Goal: Information Seeking & Learning: Find specific fact

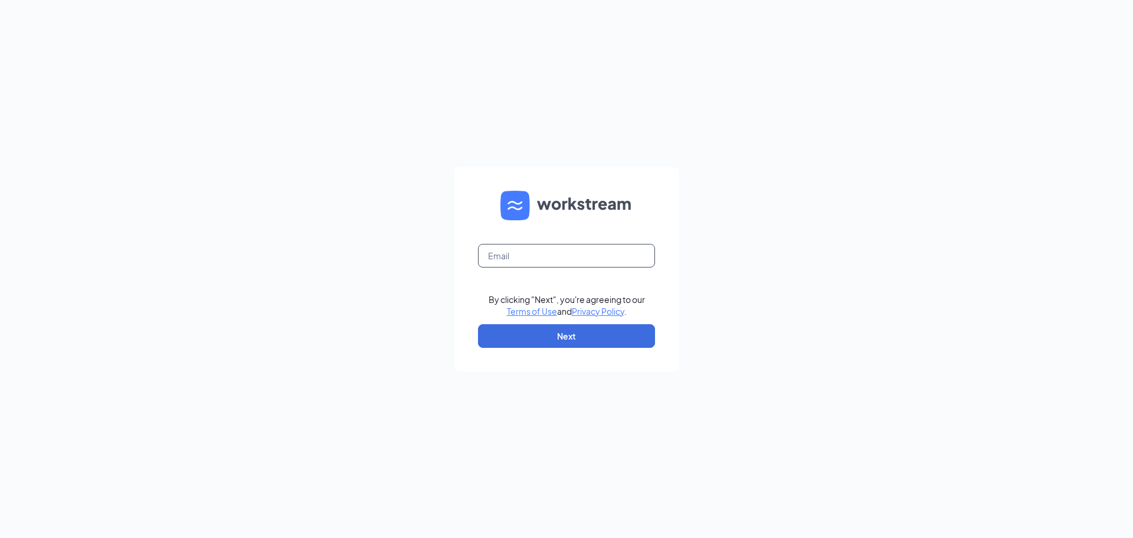
click at [605, 262] on input "text" at bounding box center [566, 256] width 177 height 24
type input "[EMAIL_ADDRESS][DOMAIN_NAME]"
click at [557, 339] on button "Next" at bounding box center [566, 336] width 177 height 24
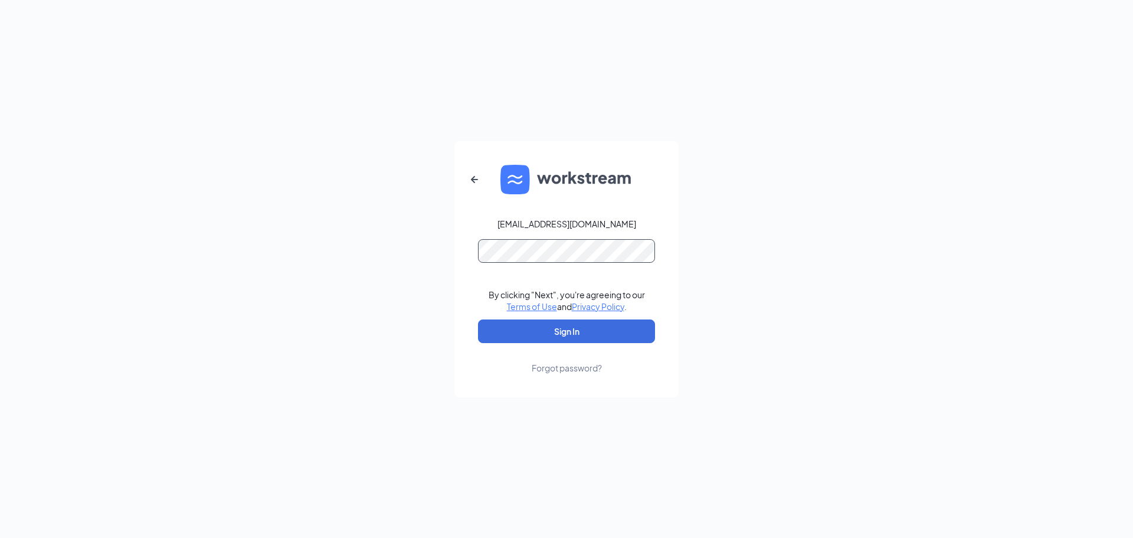
click at [478, 319] on button "Sign In" at bounding box center [566, 331] width 177 height 24
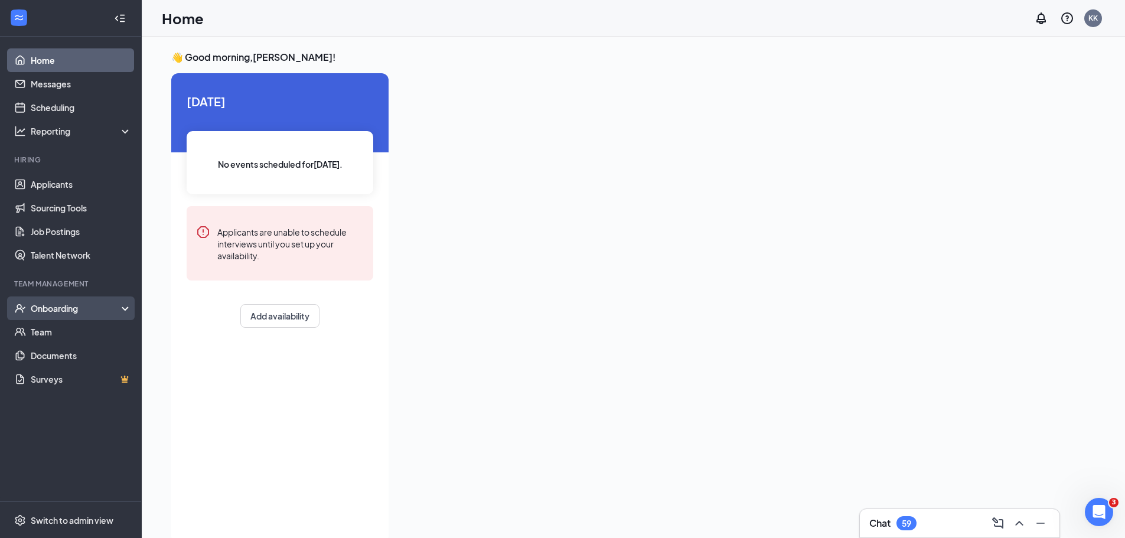
click at [94, 303] on div "Onboarding" at bounding box center [76, 308] width 91 height 12
click at [70, 331] on link "Overview" at bounding box center [81, 332] width 101 height 24
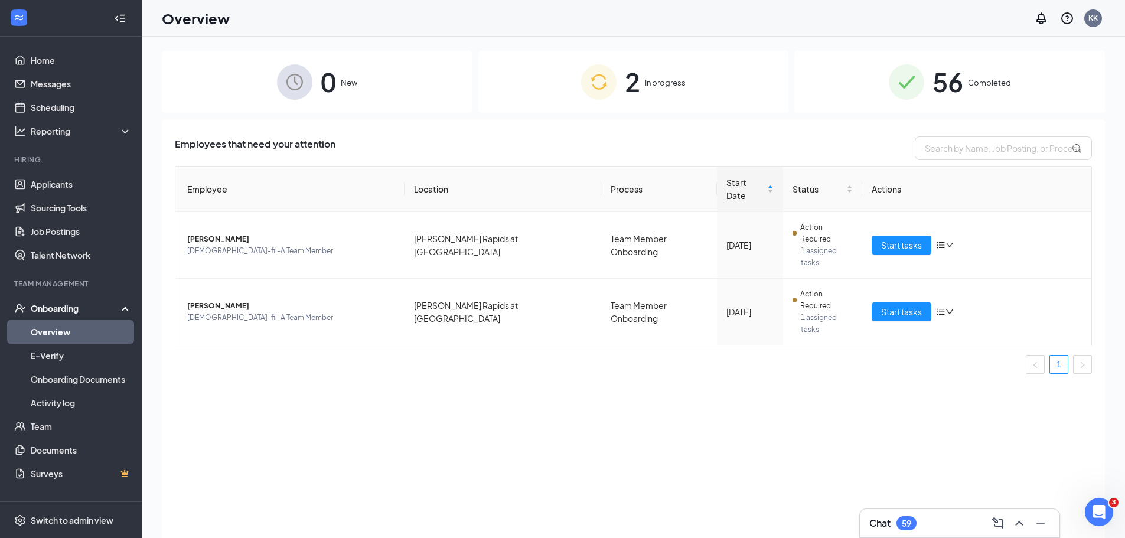
click at [739, 90] on div "2 In progress" at bounding box center [633, 82] width 311 height 62
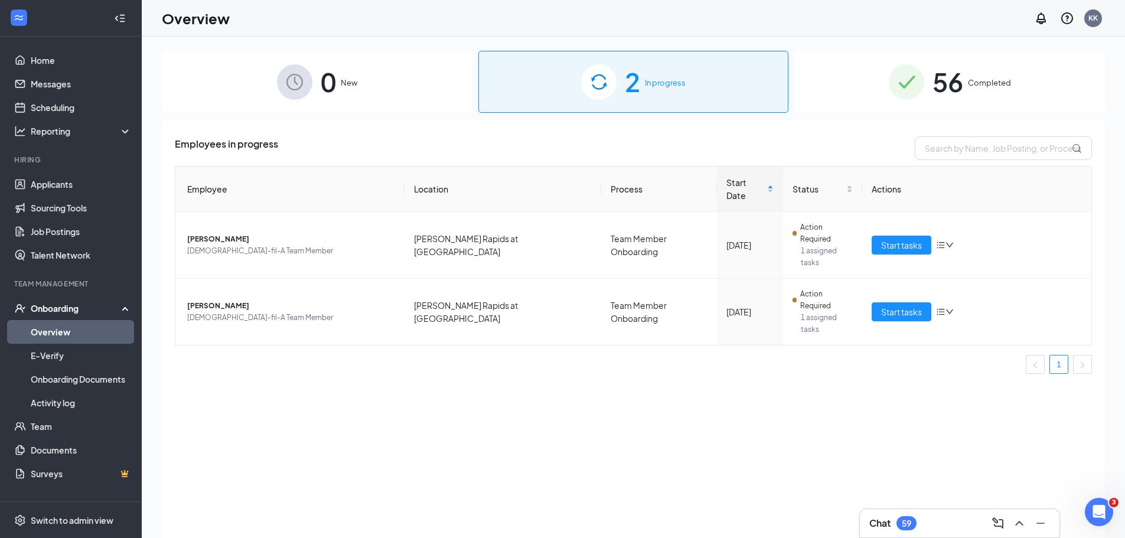
click at [858, 89] on div "56 Completed" at bounding box center [949, 82] width 311 height 62
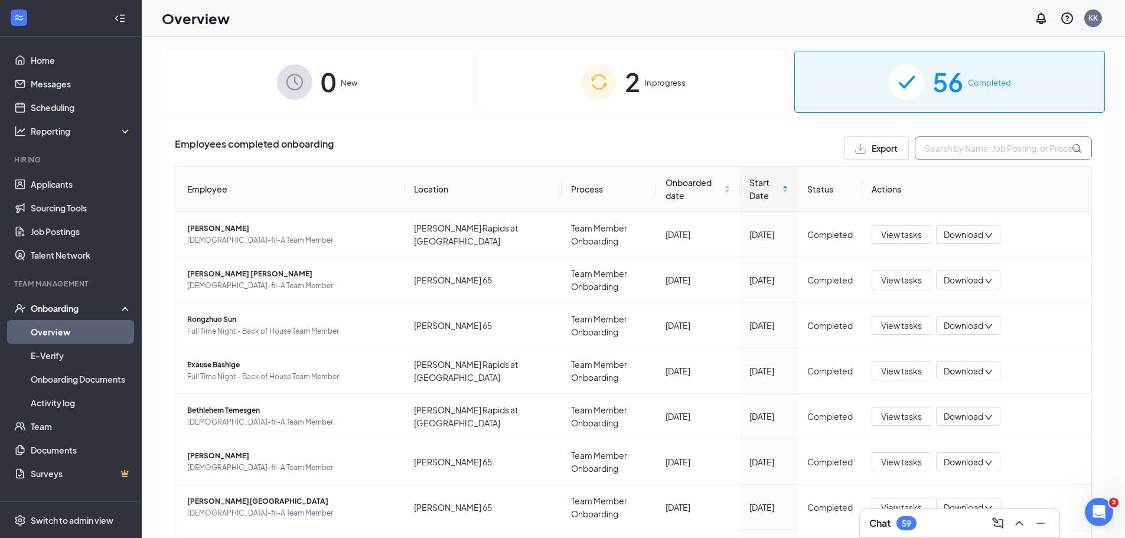
click at [982, 148] on input "text" at bounding box center [1002, 148] width 177 height 24
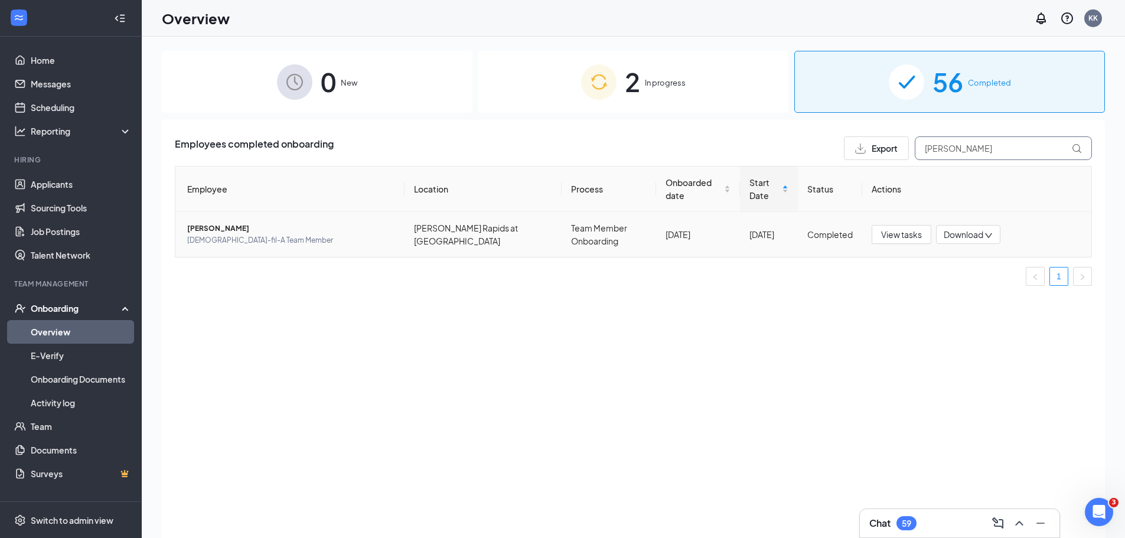
type input "[PERSON_NAME]"
click at [198, 233] on span "[PERSON_NAME]" at bounding box center [291, 229] width 208 height 12
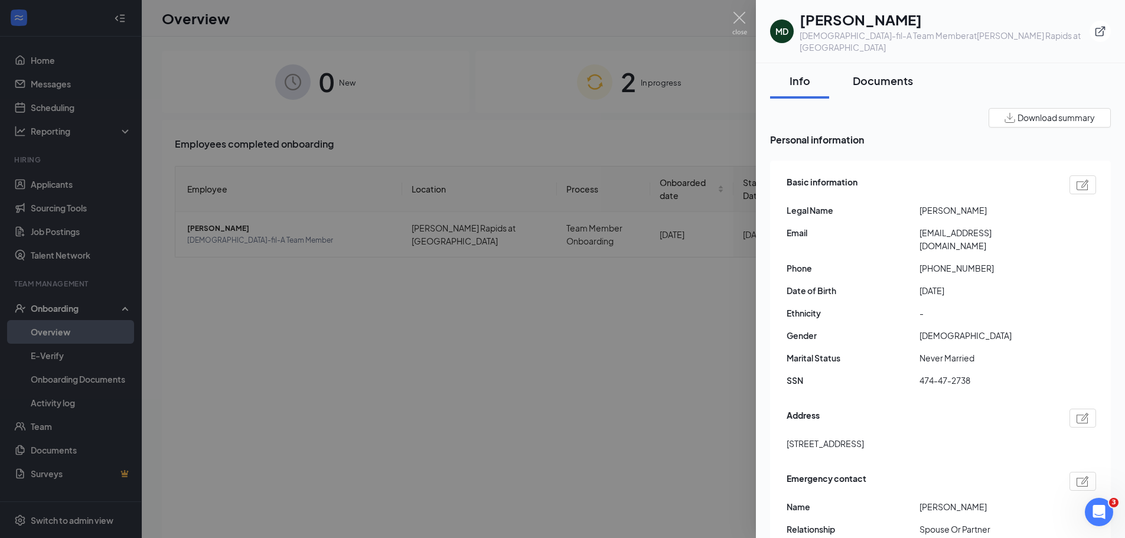
click at [881, 73] on div "Documents" at bounding box center [882, 80] width 60 height 15
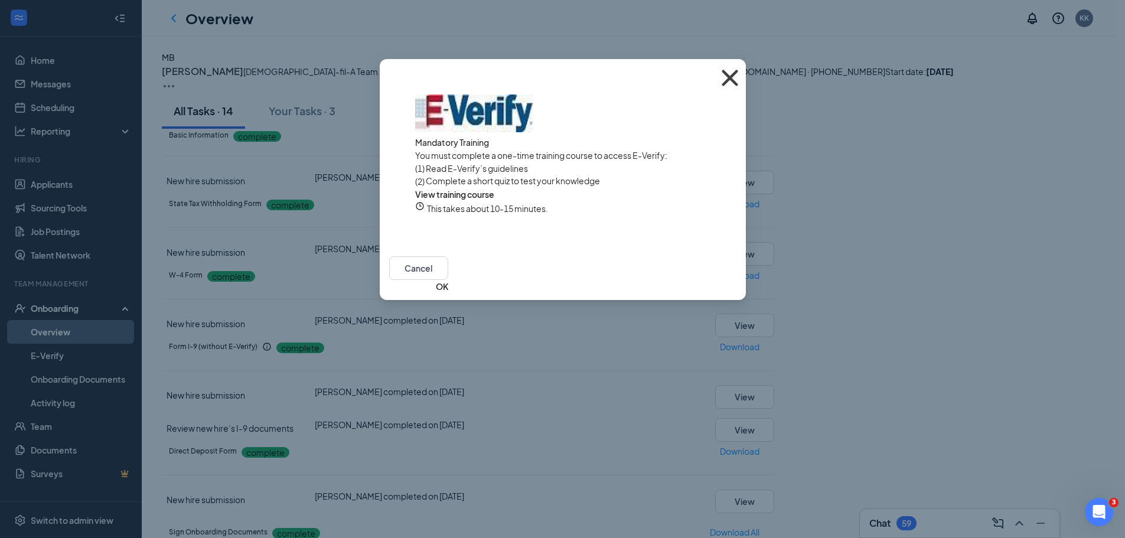
click at [727, 75] on icon "Cross" at bounding box center [730, 78] width 32 height 32
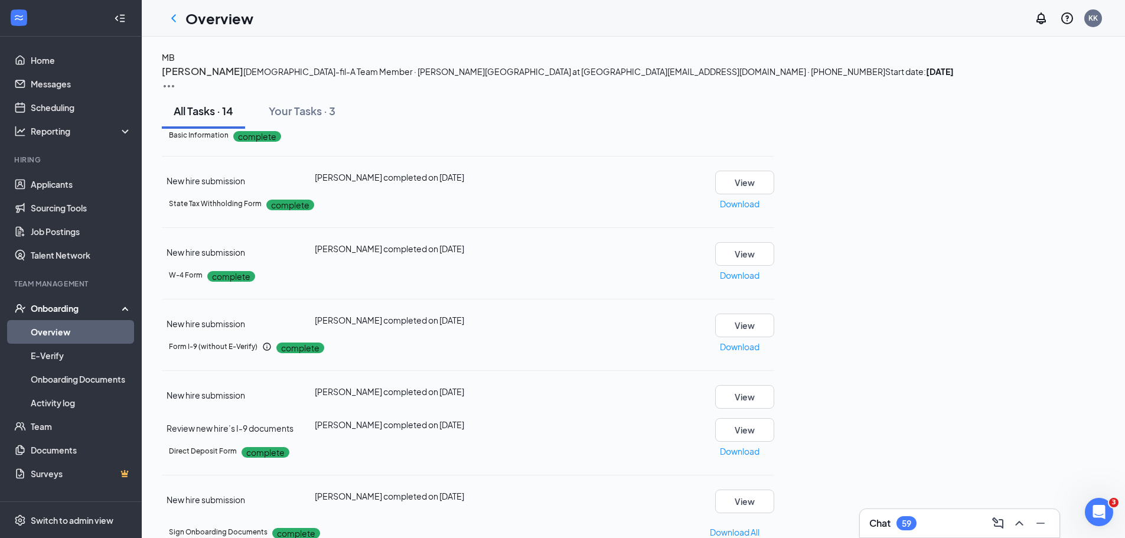
scroll to position [236, 0]
click at [774, 418] on button "View" at bounding box center [744, 430] width 59 height 24
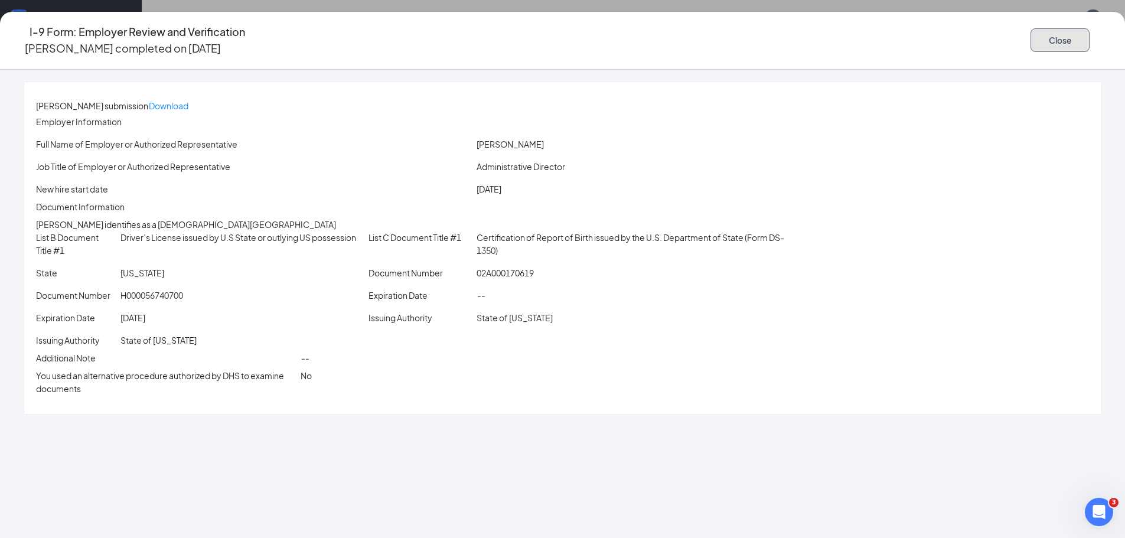
click at [1030, 40] on button "Close" at bounding box center [1059, 40] width 59 height 24
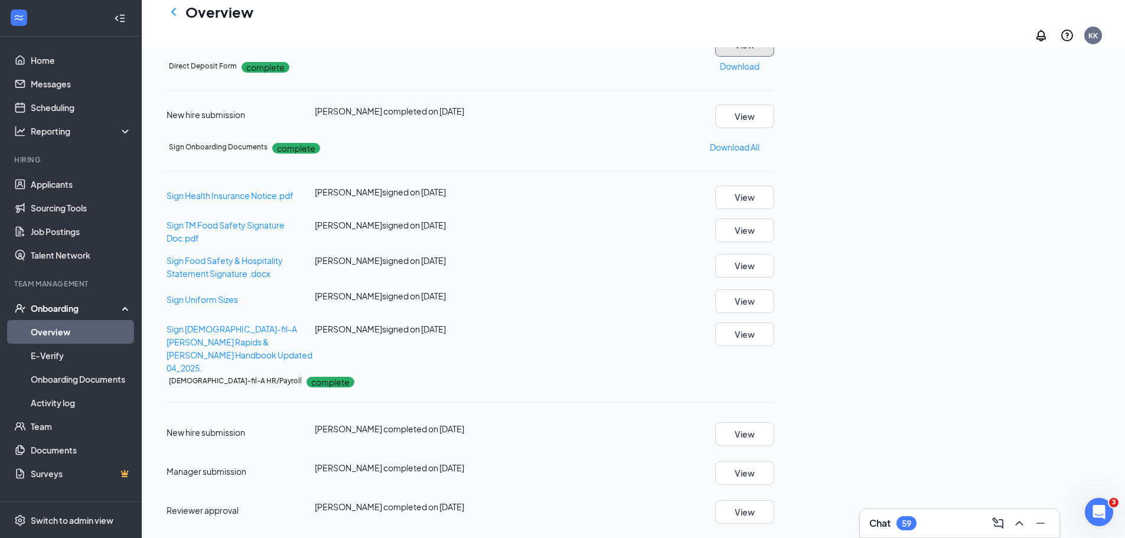
scroll to position [179, 0]
click at [774, 461] on button "View" at bounding box center [744, 473] width 59 height 24
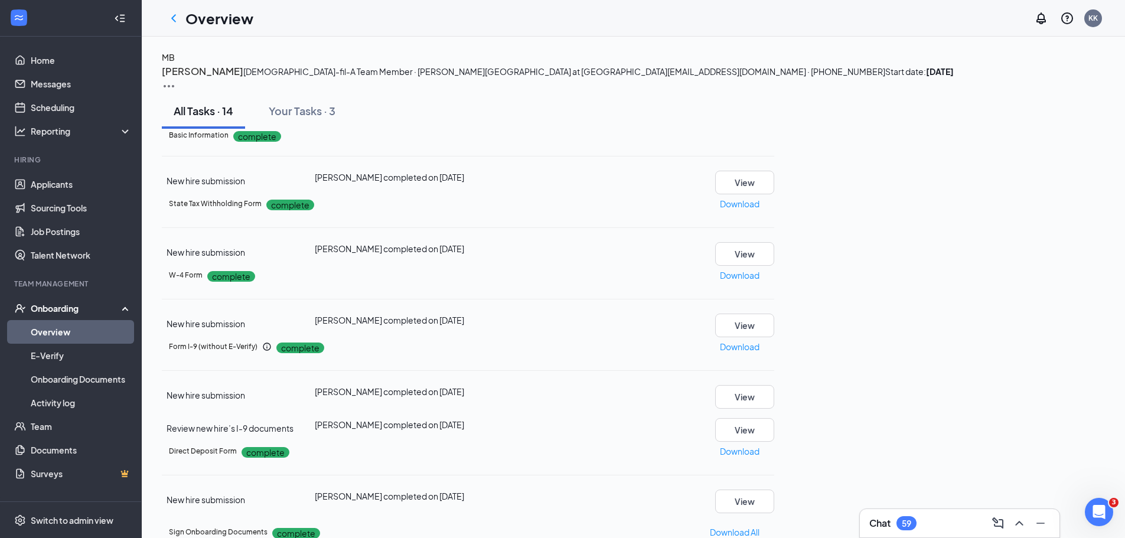
scroll to position [0, 0]
click at [34, 59] on link "Home" at bounding box center [81, 60] width 101 height 24
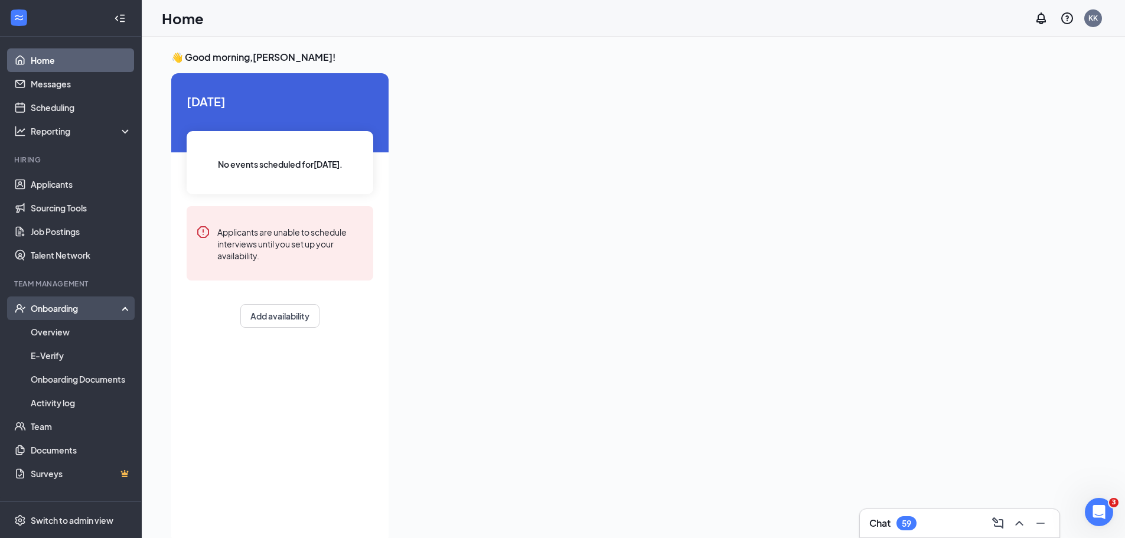
click at [44, 302] on div "Onboarding" at bounding box center [76, 308] width 91 height 12
click at [47, 329] on link "Overview" at bounding box center [81, 332] width 101 height 24
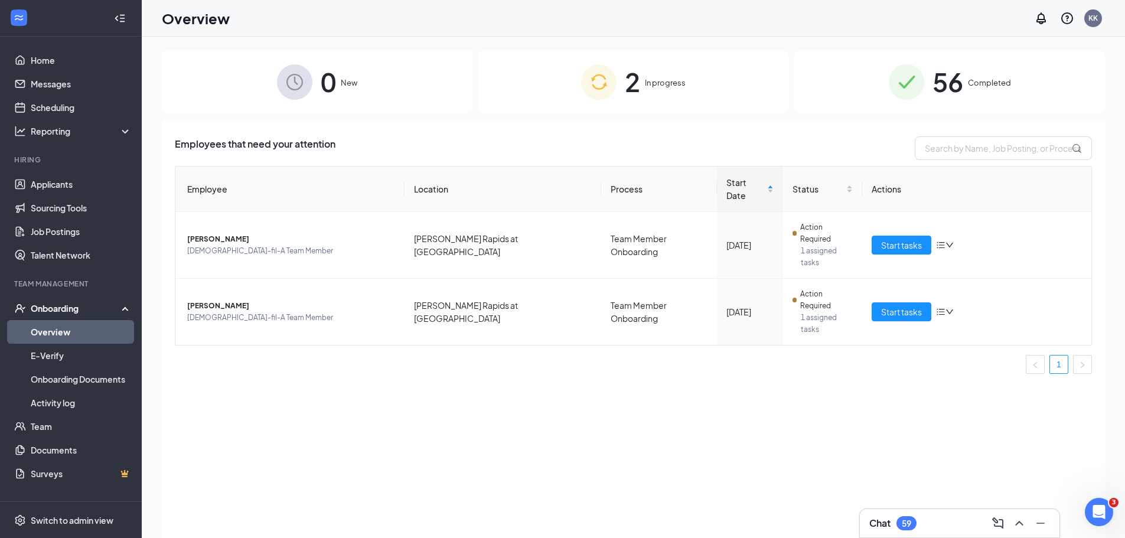
click at [985, 87] on span "Completed" at bounding box center [989, 83] width 43 height 12
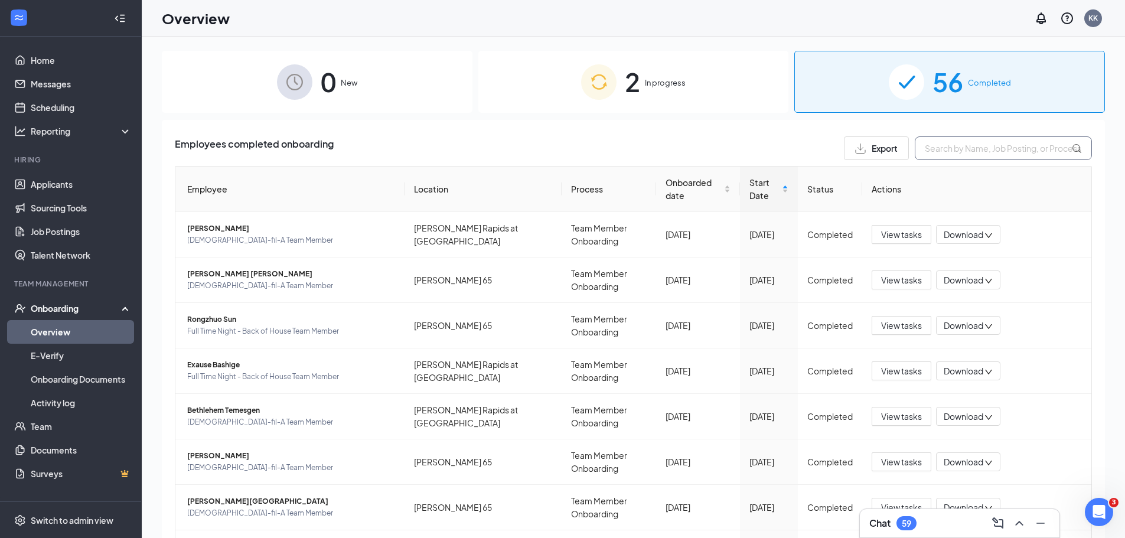
click at [983, 149] on input "text" at bounding box center [1002, 148] width 177 height 24
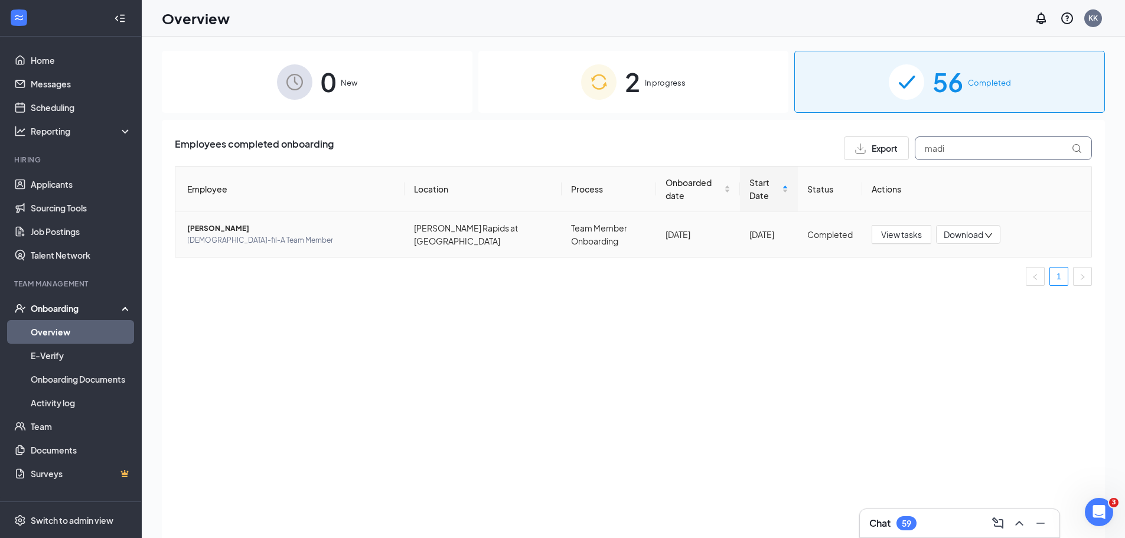
type input "madi"
click at [217, 236] on span "[DEMOGRAPHIC_DATA]-fil-A Team Member" at bounding box center [291, 240] width 208 height 12
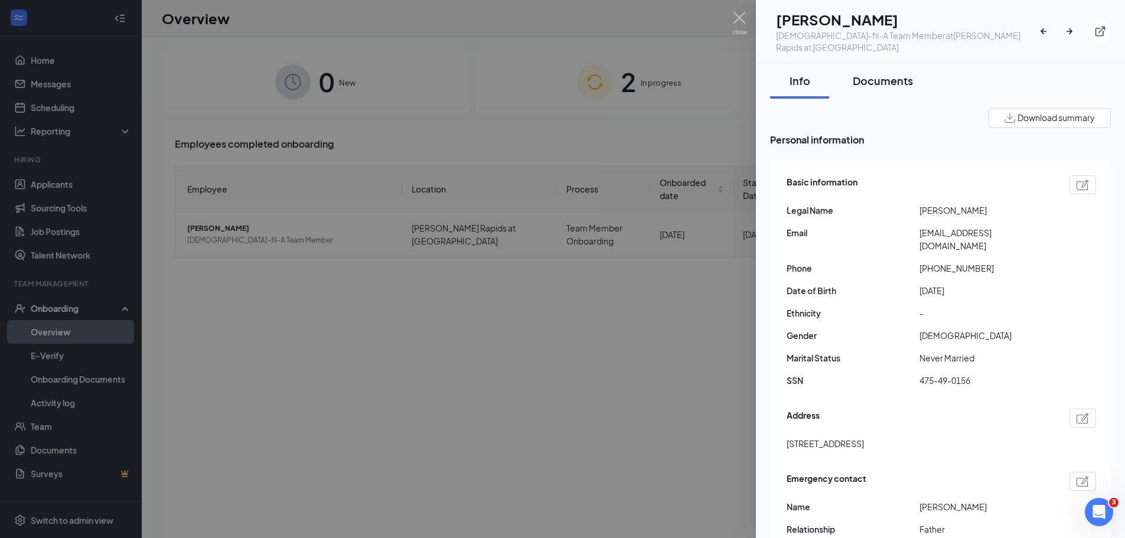
click at [906, 73] on div "Documents" at bounding box center [882, 80] width 60 height 15
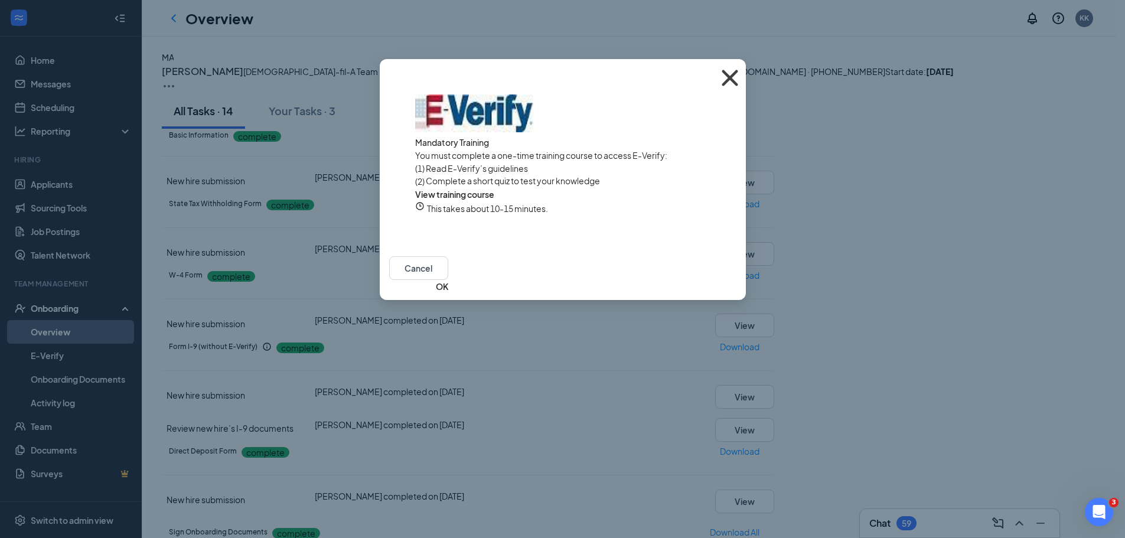
click at [727, 74] on icon "Cross" at bounding box center [730, 78] width 32 height 32
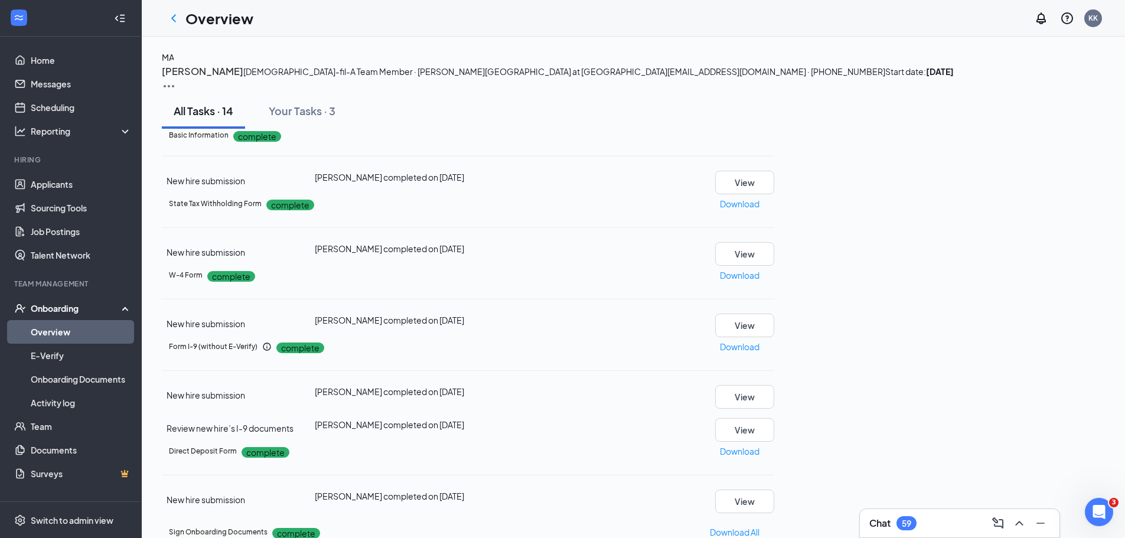
scroll to position [231, 0]
click at [774, 418] on button "View" at bounding box center [744, 430] width 59 height 24
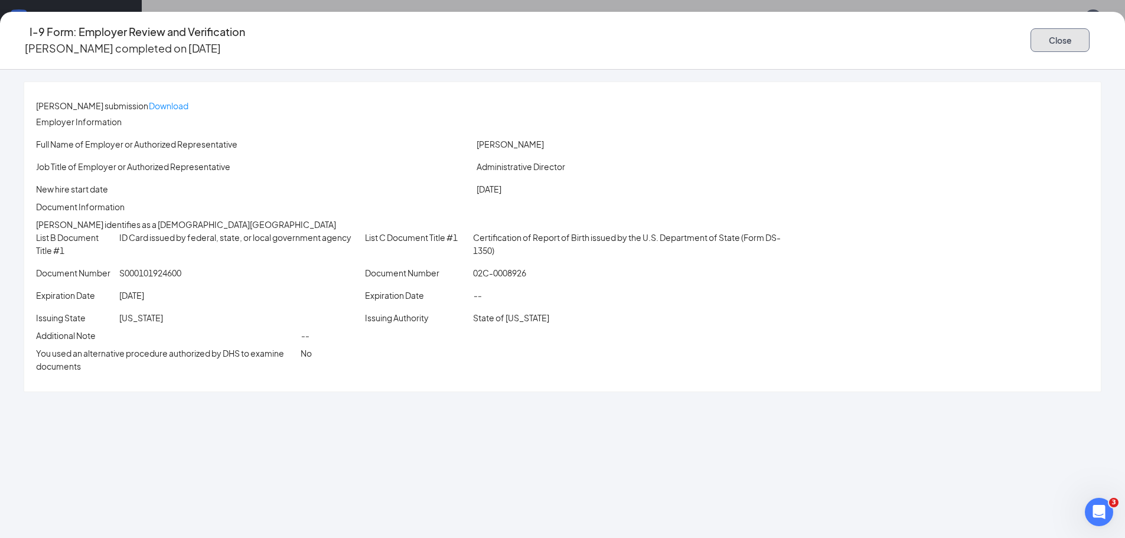
click at [1030, 33] on button "Close" at bounding box center [1059, 40] width 59 height 24
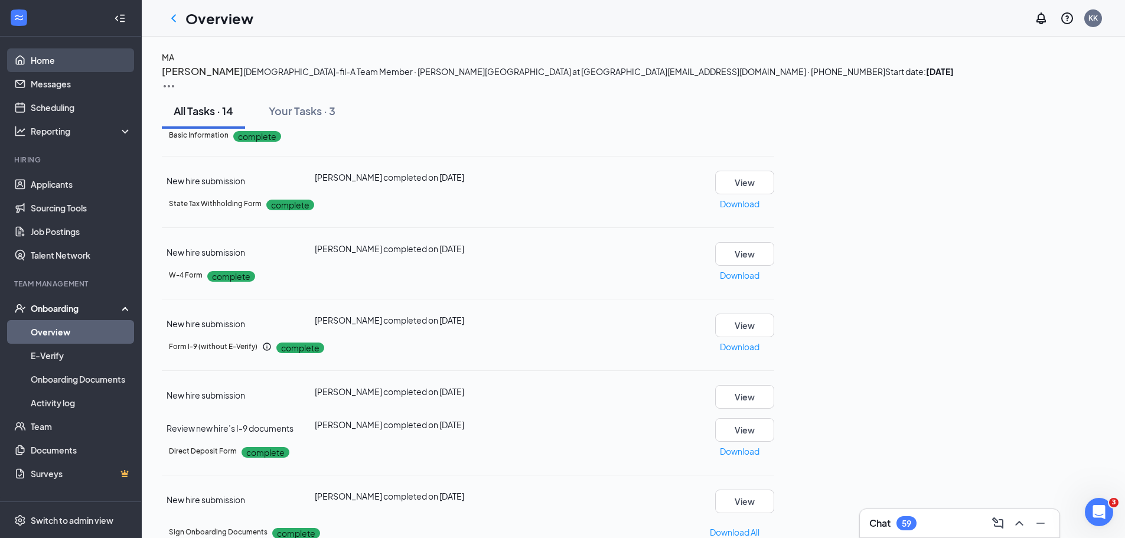
click at [38, 56] on link "Home" at bounding box center [81, 60] width 101 height 24
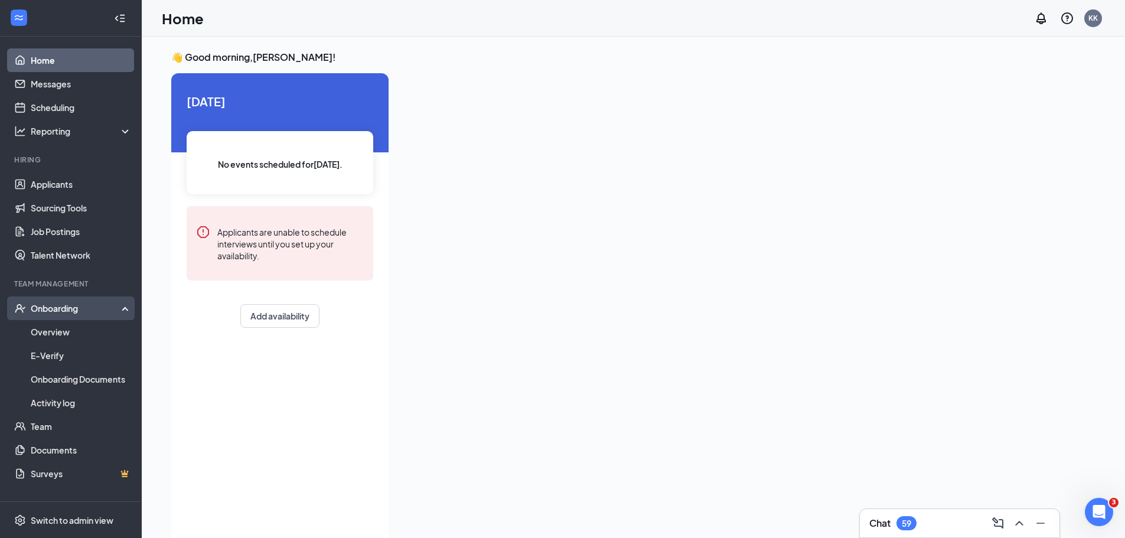
click at [71, 312] on div "Onboarding" at bounding box center [76, 308] width 91 height 12
click at [49, 332] on link "Overview" at bounding box center [81, 332] width 101 height 24
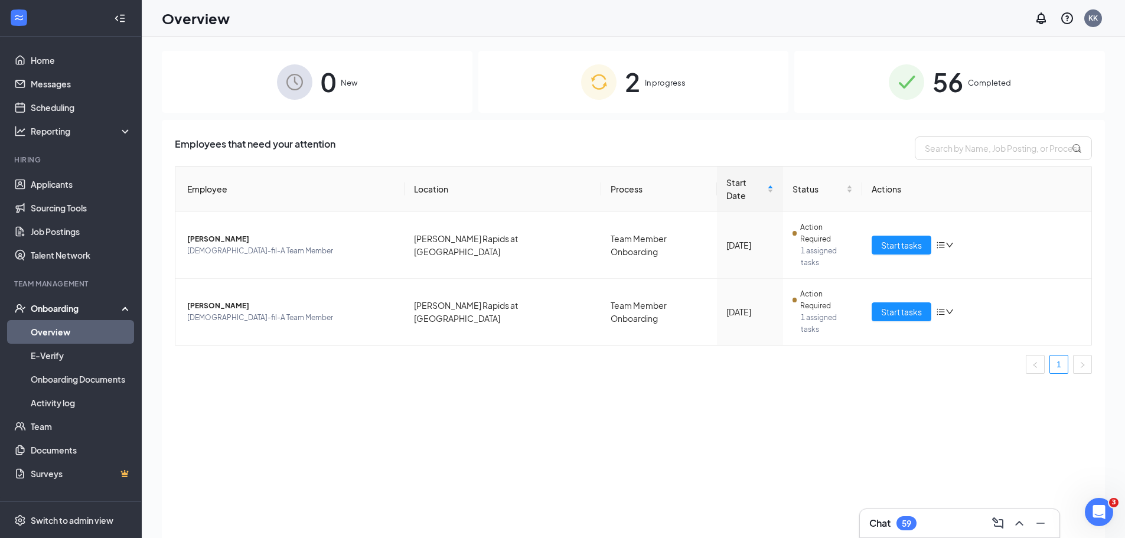
click at [956, 84] on span "56" at bounding box center [947, 81] width 31 height 41
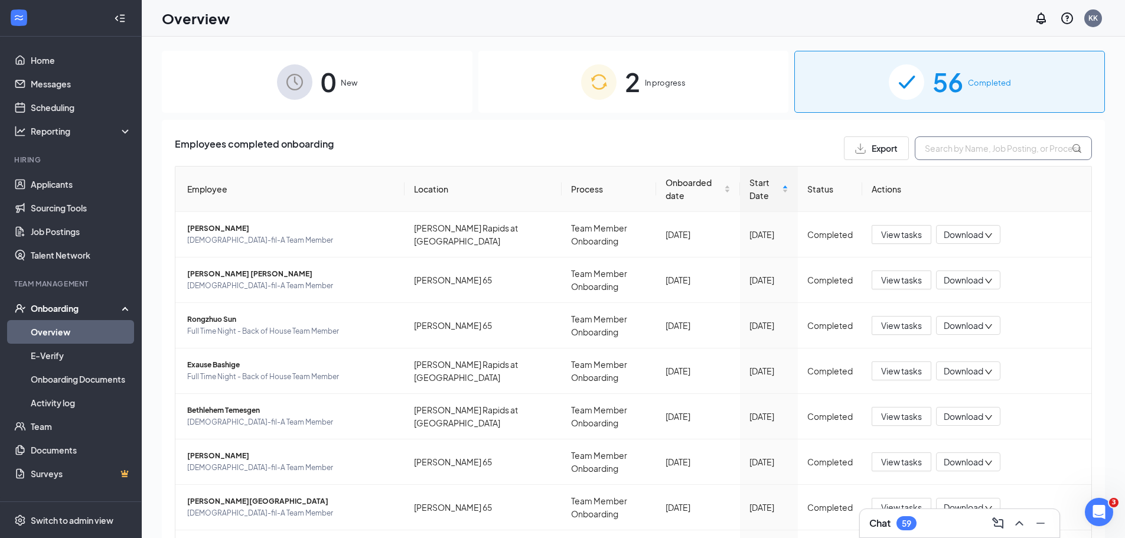
click at [968, 153] on input "text" at bounding box center [1002, 148] width 177 height 24
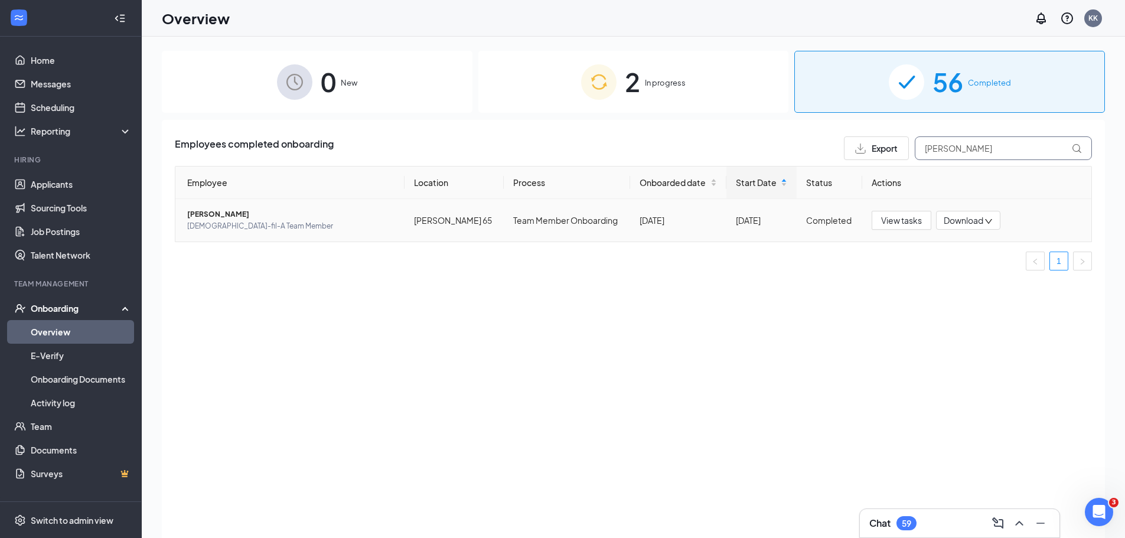
type input "[PERSON_NAME]"
click at [220, 214] on span "[PERSON_NAME]" at bounding box center [291, 214] width 208 height 12
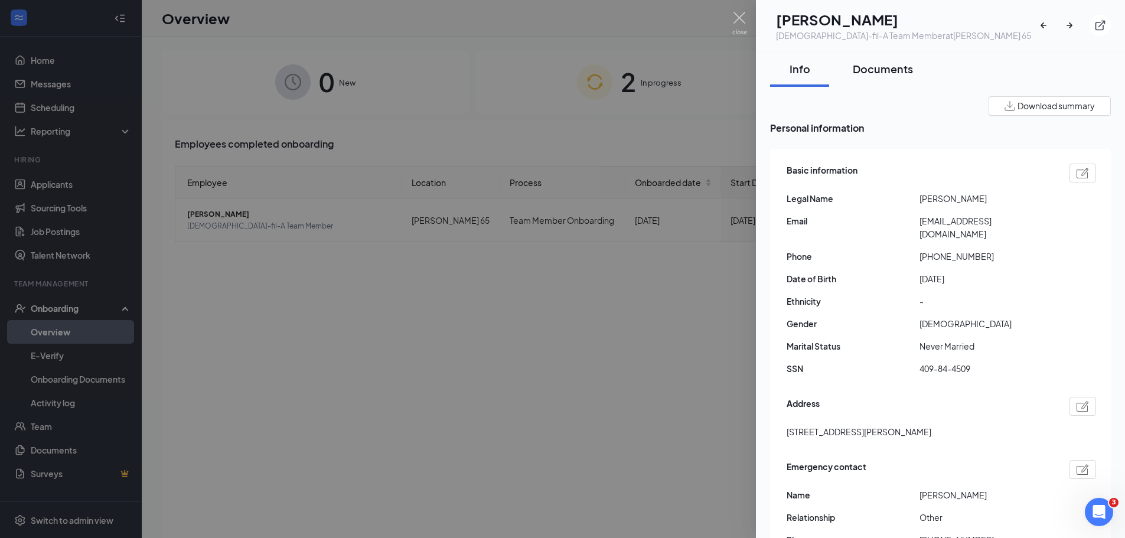
click at [870, 66] on div "Documents" at bounding box center [882, 68] width 60 height 15
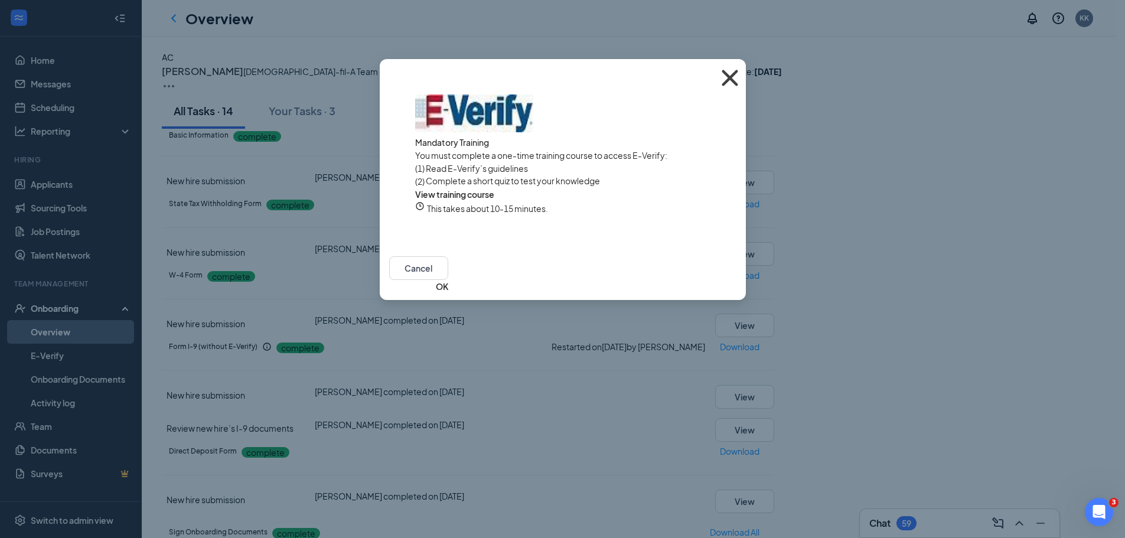
click at [727, 79] on icon "Cross" at bounding box center [730, 78] width 32 height 32
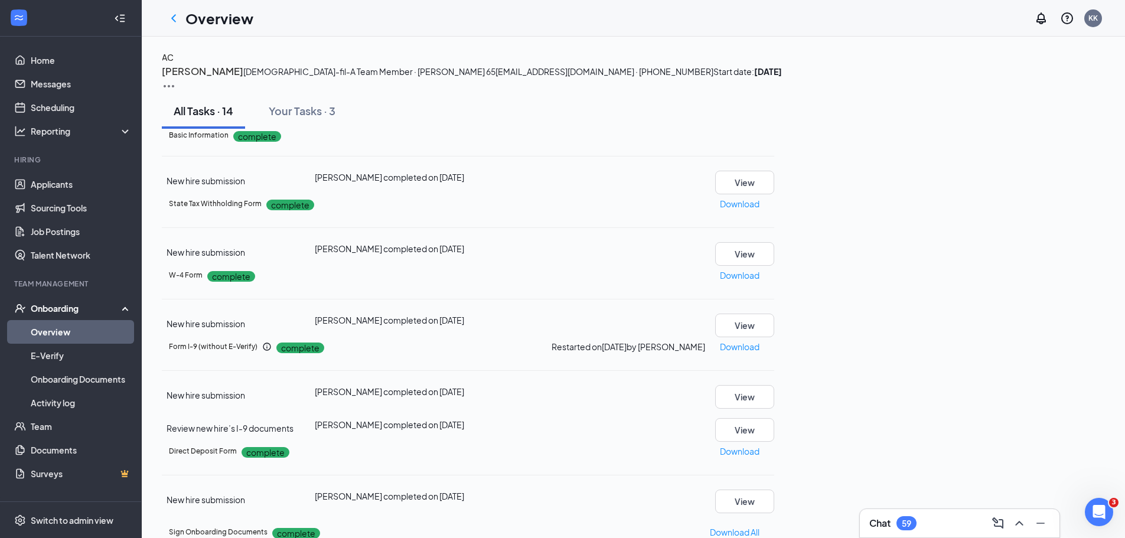
scroll to position [295, 0]
click at [774, 418] on button "View" at bounding box center [744, 430] width 59 height 24
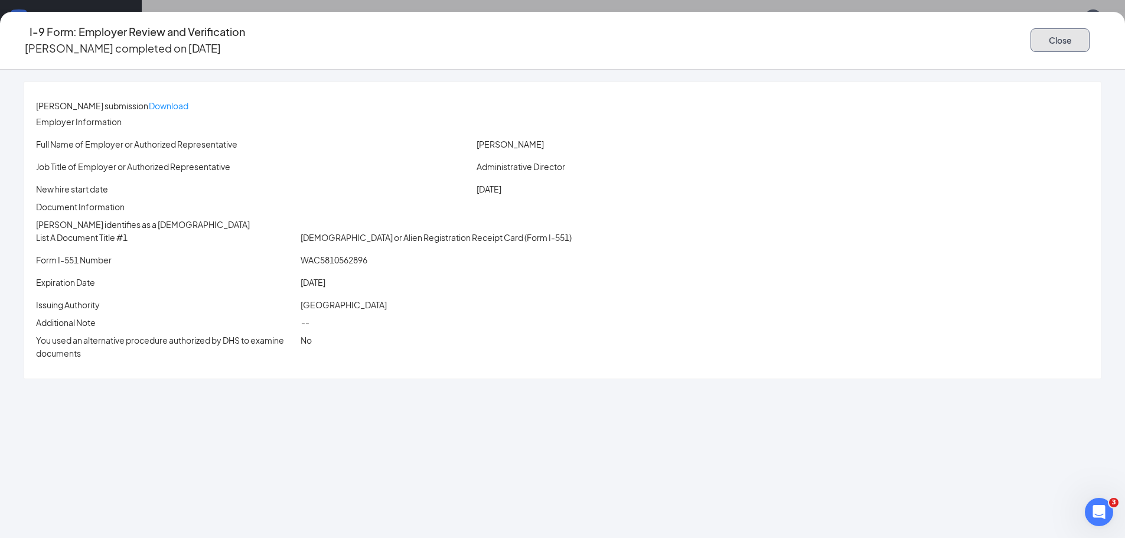
click at [1030, 37] on button "Close" at bounding box center [1059, 40] width 59 height 24
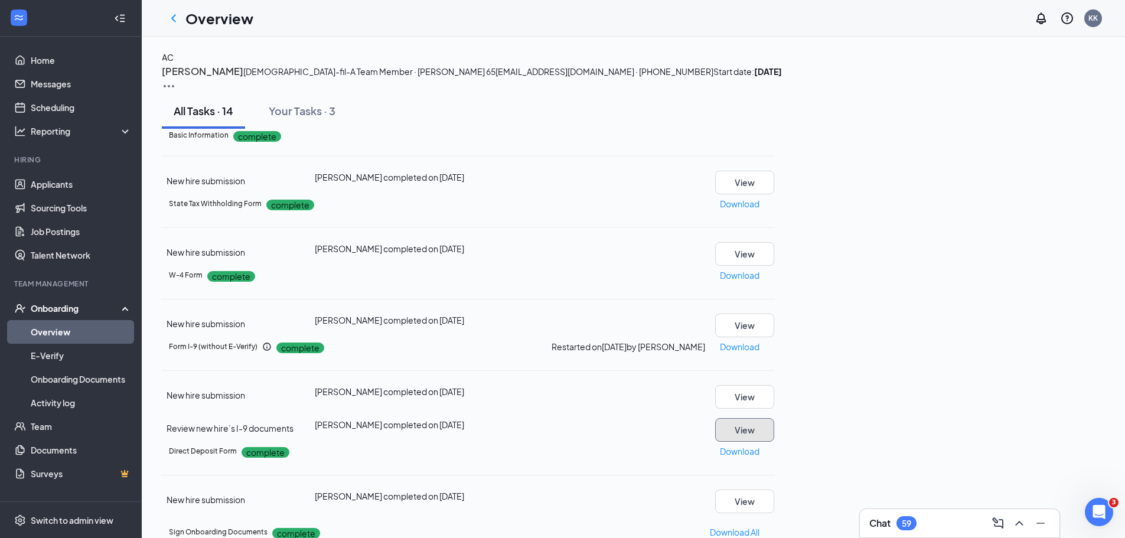
click at [774, 418] on button "View" at bounding box center [744, 430] width 59 height 24
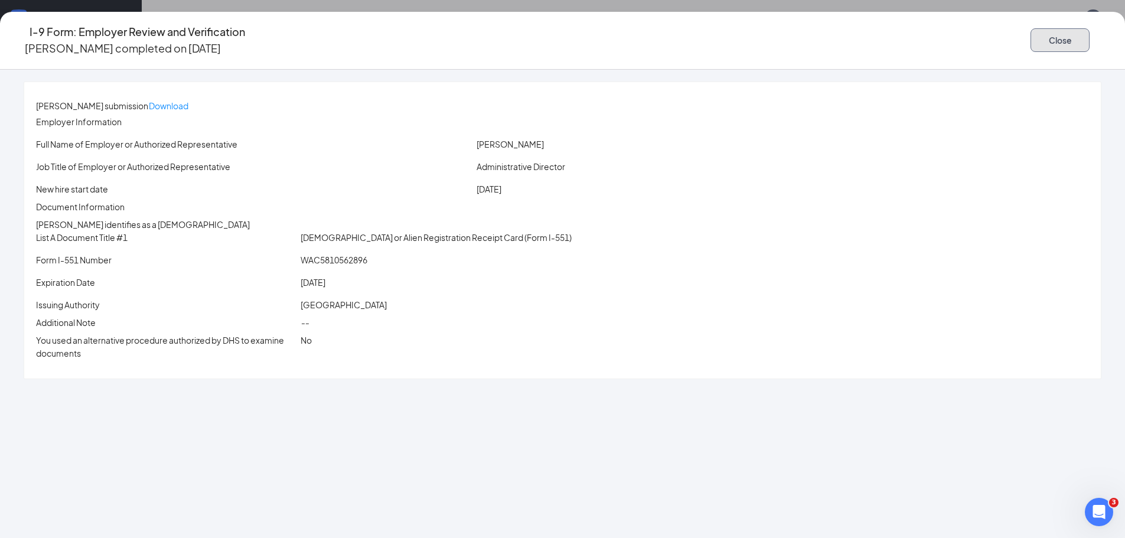
click at [1030, 35] on button "Close" at bounding box center [1059, 40] width 59 height 24
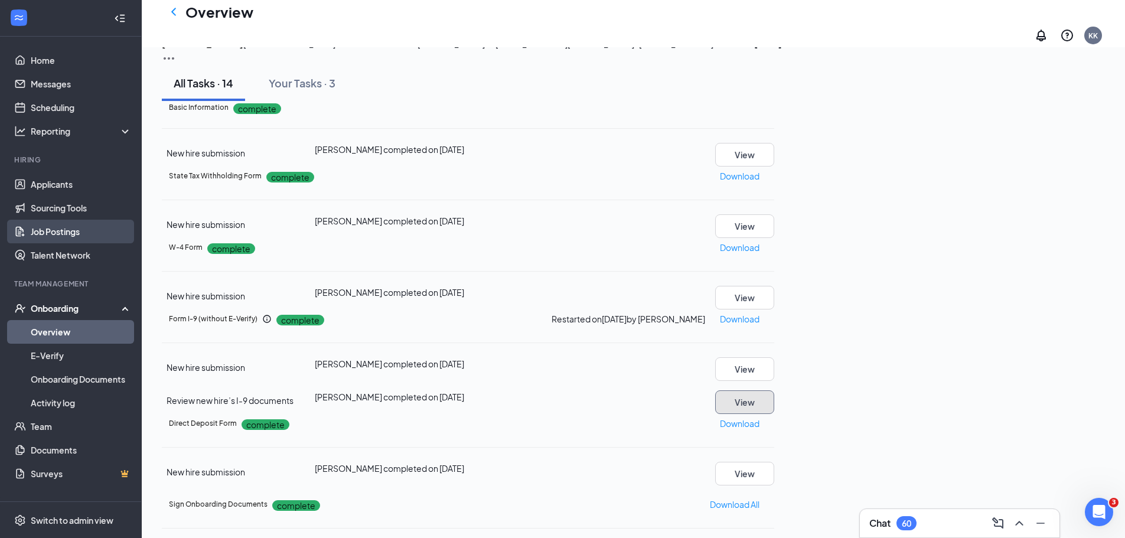
scroll to position [59, 0]
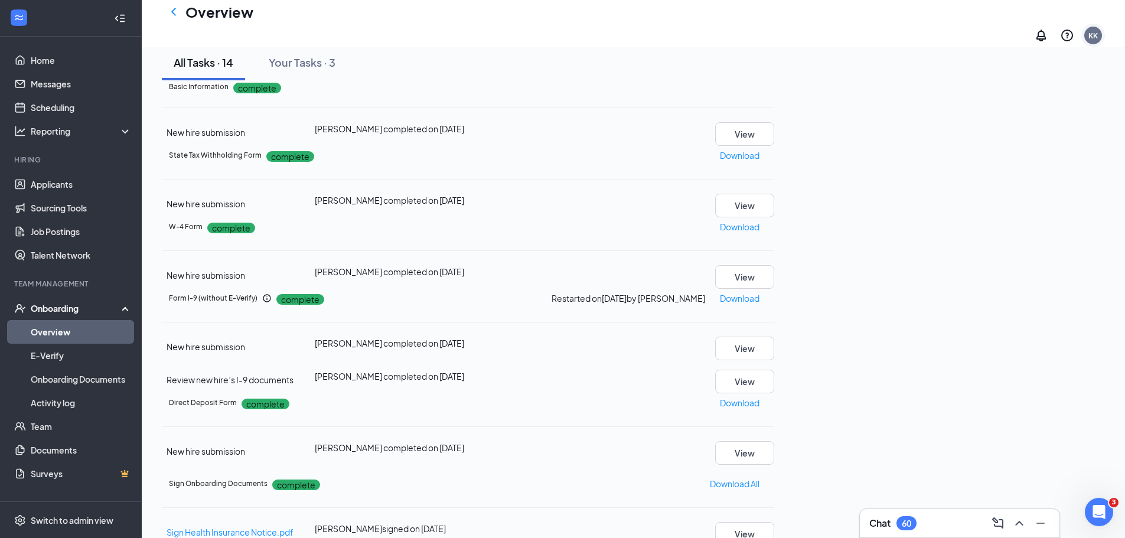
click at [1092, 31] on div "KK" at bounding box center [1092, 36] width 9 height 10
click at [981, 138] on div "Log out" at bounding box center [1027, 132] width 114 height 12
